Goal: Entertainment & Leisure: Consume media (video, audio)

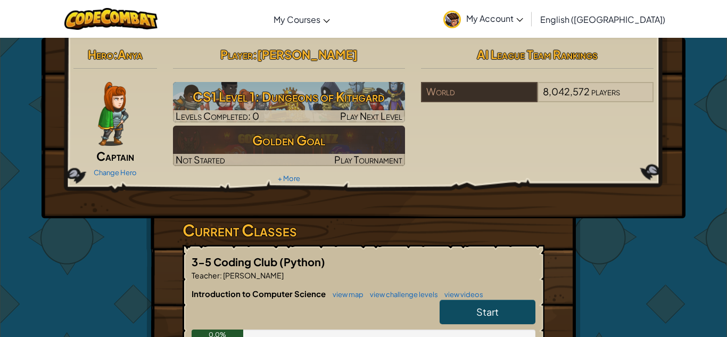
click at [107, 119] on img at bounding box center [113, 114] width 30 height 64
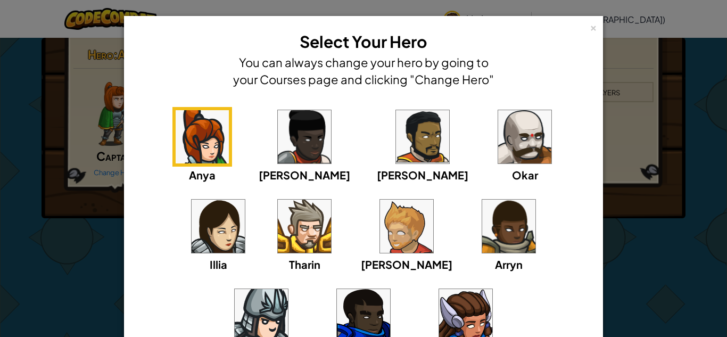
click at [126, 174] on div "× Select Your Hero You can always change your hero by going to your Courses pag…" at bounding box center [363, 229] width 479 height 427
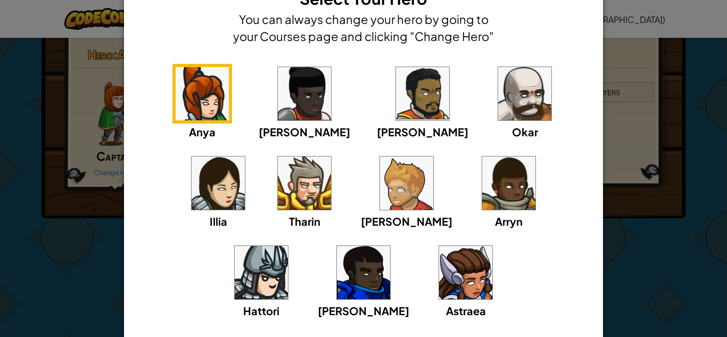
scroll to position [70, 0]
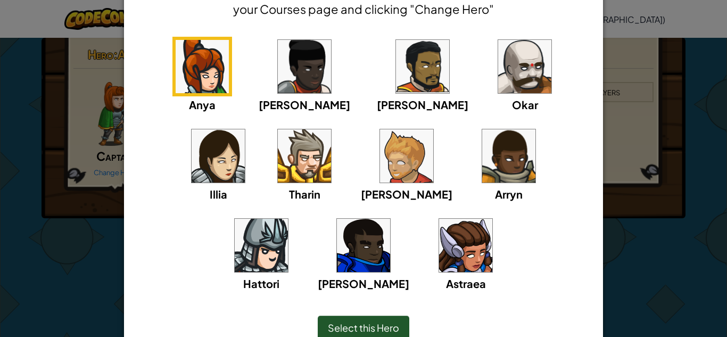
click at [439, 264] on img at bounding box center [465, 245] width 53 height 53
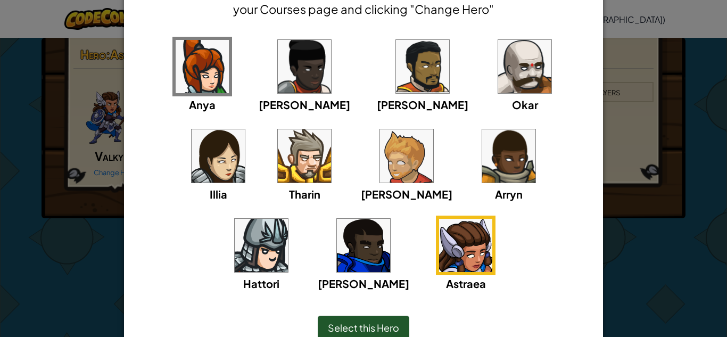
click at [380, 332] on span "Select this Hero" at bounding box center [363, 327] width 71 height 12
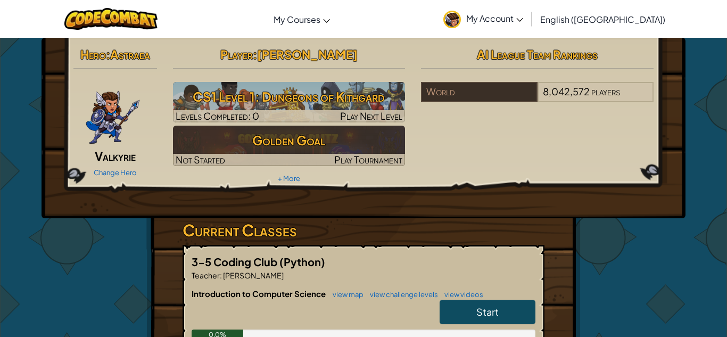
click at [141, 65] on div "Hero : Astraea Valkyrie Change Hero" at bounding box center [115, 111] width 100 height 137
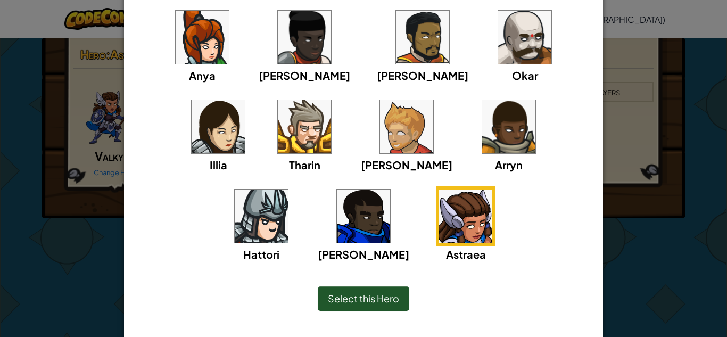
scroll to position [122, 0]
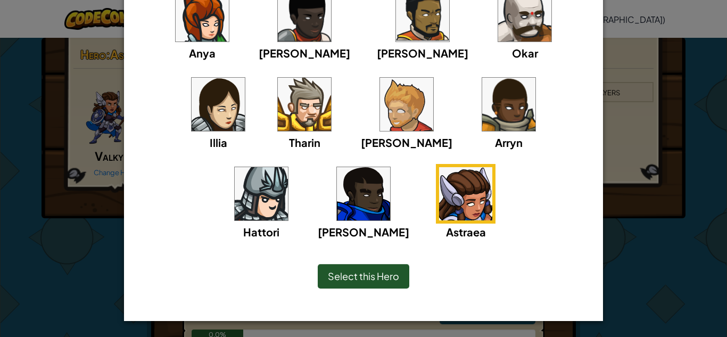
click at [366, 284] on div "Select this Hero" at bounding box center [364, 276] width 92 height 24
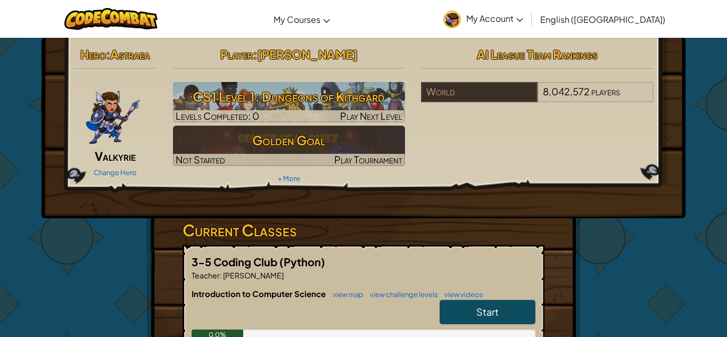
click at [111, 127] on img at bounding box center [112, 114] width 55 height 64
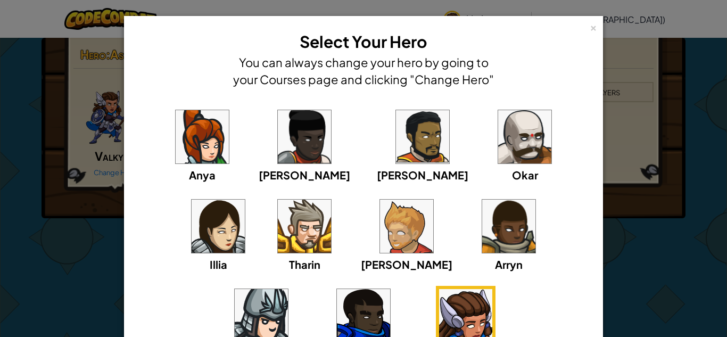
click at [380, 226] on img at bounding box center [406, 226] width 53 height 53
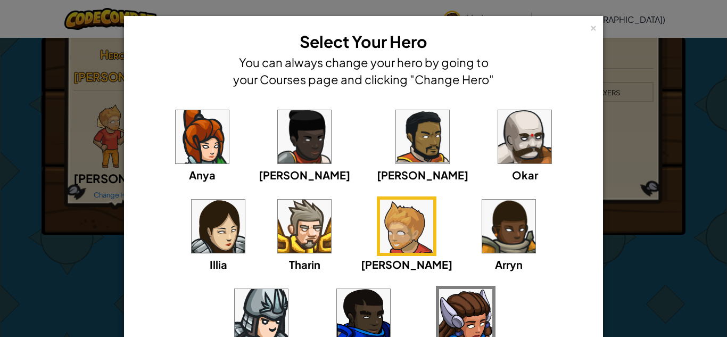
click at [80, 216] on div "× Select Your Hero You can always change your hero by going to your Courses pag…" at bounding box center [363, 168] width 727 height 337
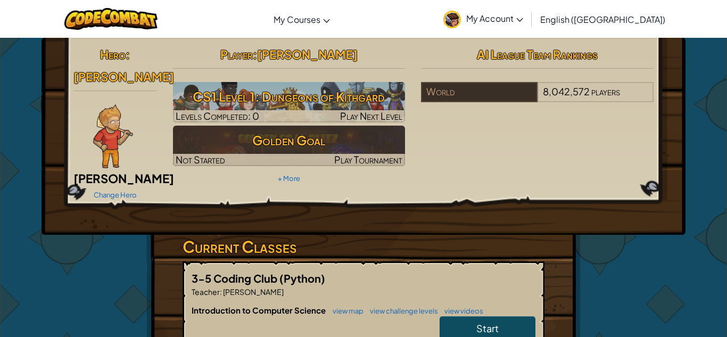
click at [121, 125] on img at bounding box center [113, 136] width 40 height 64
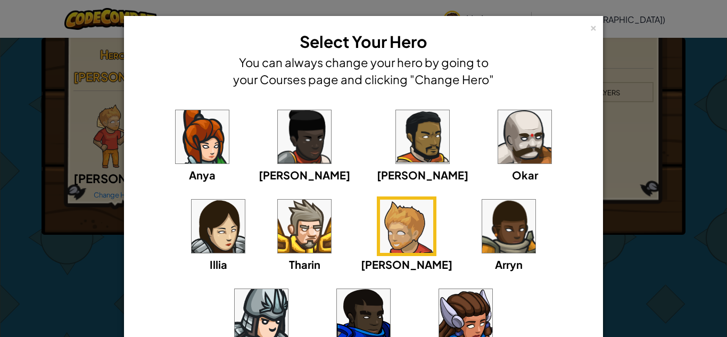
click at [439, 318] on img at bounding box center [465, 315] width 53 height 53
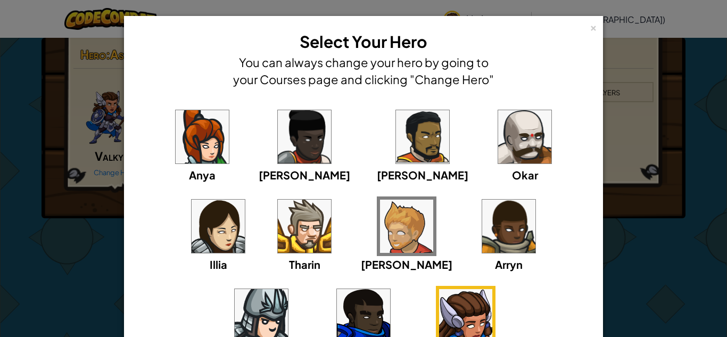
click at [642, 223] on div "× Select Your Hero You can always change your hero by going to your Courses pag…" at bounding box center [363, 168] width 727 height 337
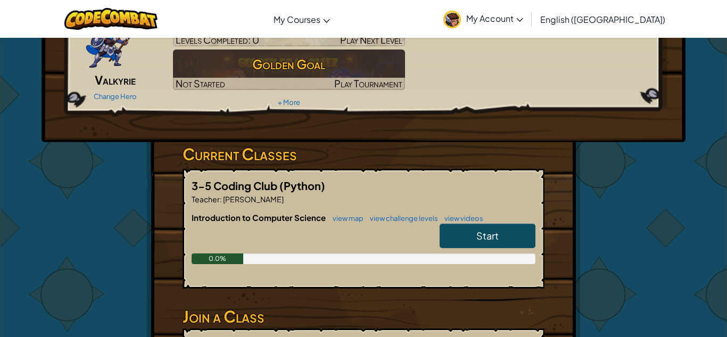
scroll to position [115, 0]
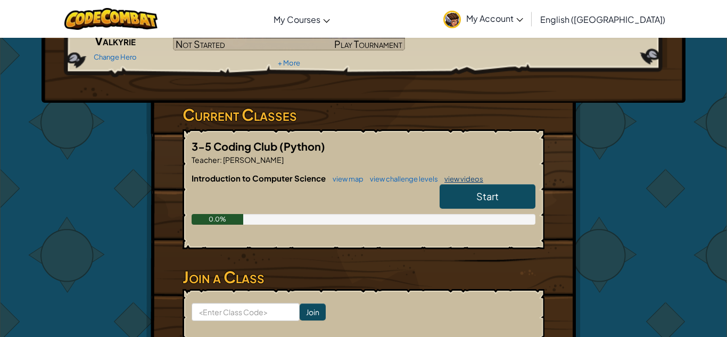
click at [473, 181] on link "view videos" at bounding box center [461, 179] width 44 height 9
